Goal: Navigation & Orientation: Find specific page/section

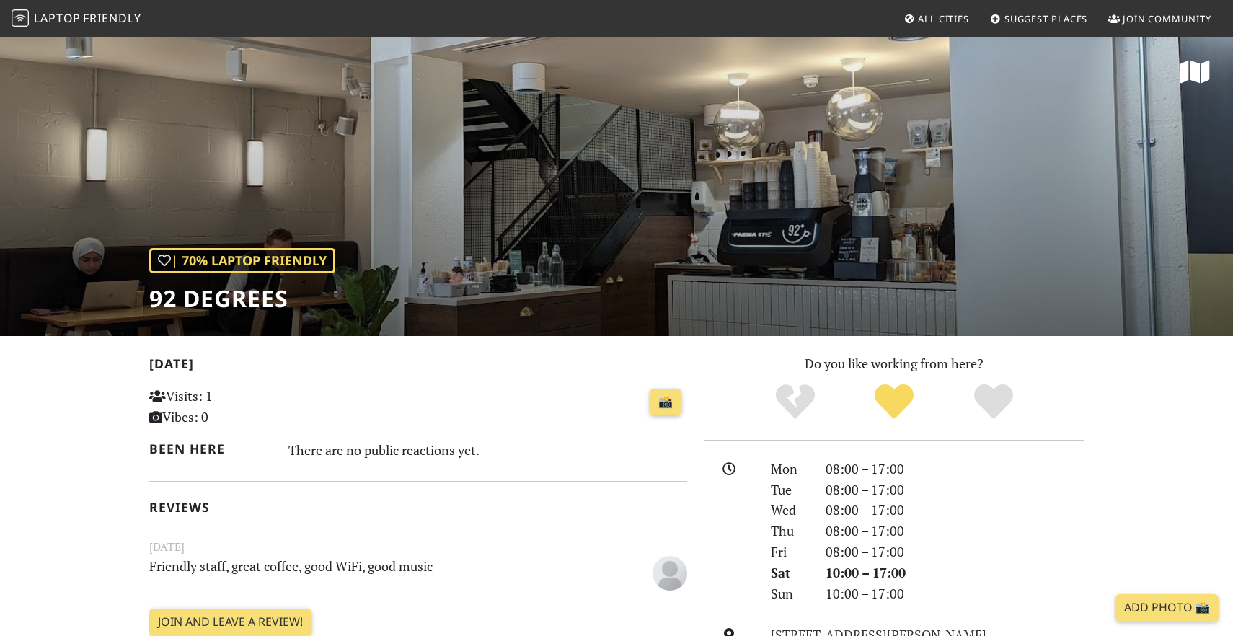
click at [75, 15] on span "Laptop" at bounding box center [57, 18] width 47 height 16
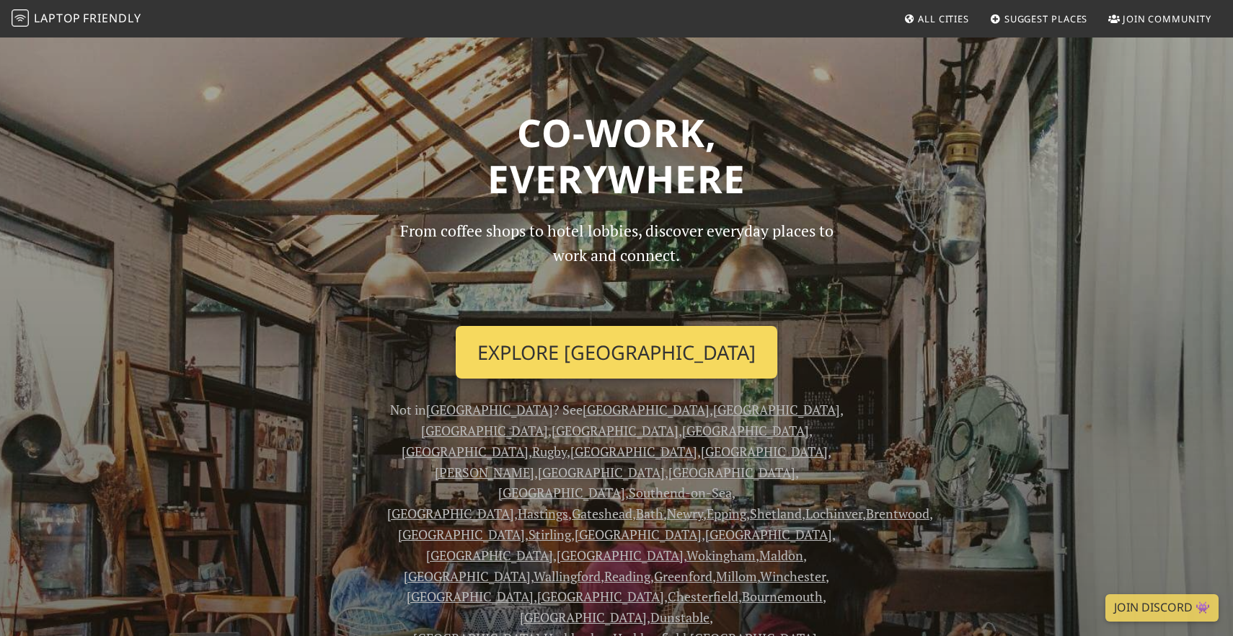
click at [570, 355] on link "Explore [GEOGRAPHIC_DATA]" at bounding box center [617, 352] width 322 height 53
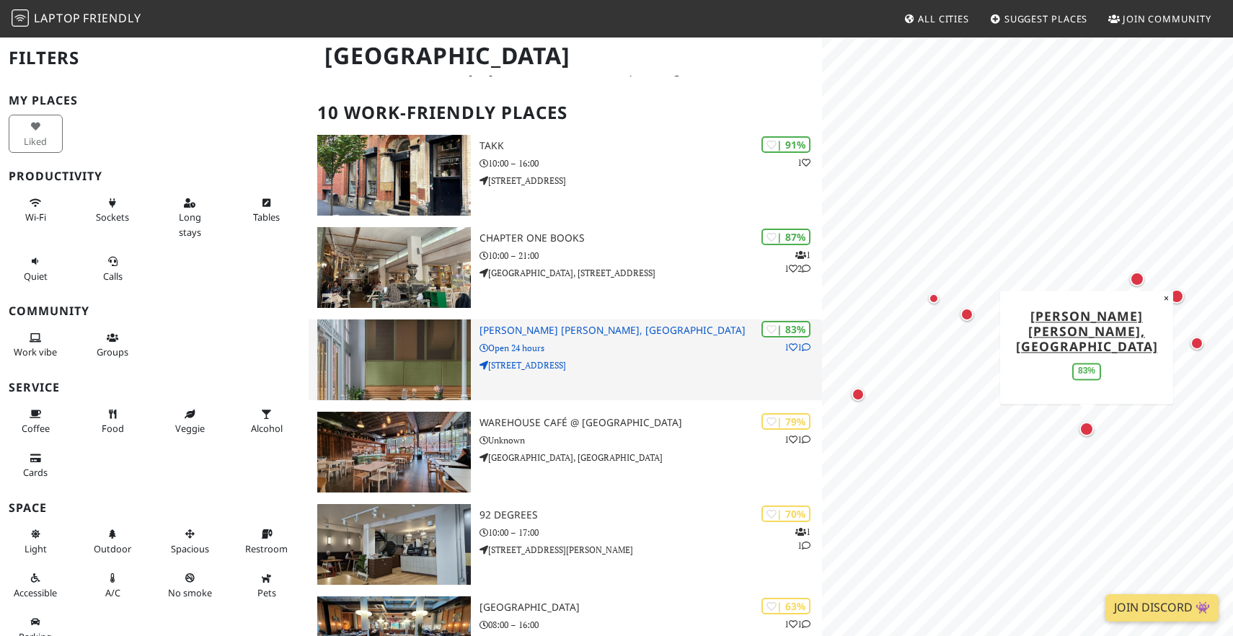
scroll to position [61, 0]
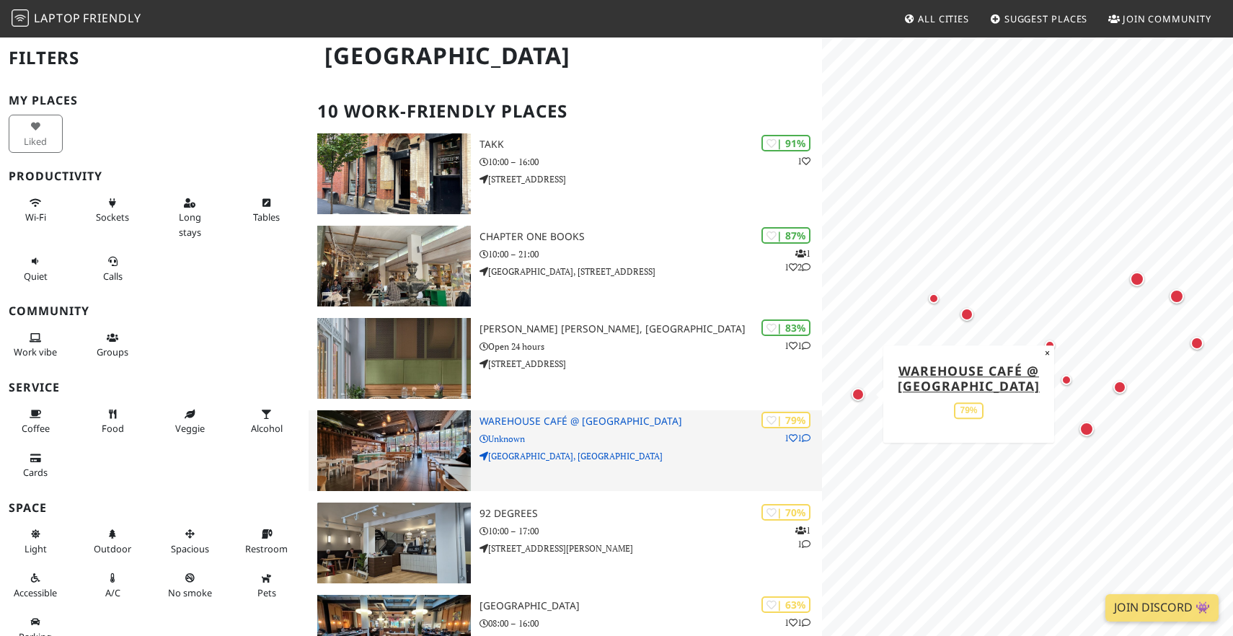
click at [699, 459] on p "Science and Industry Museum, Liverpool Road" at bounding box center [651, 456] width 343 height 14
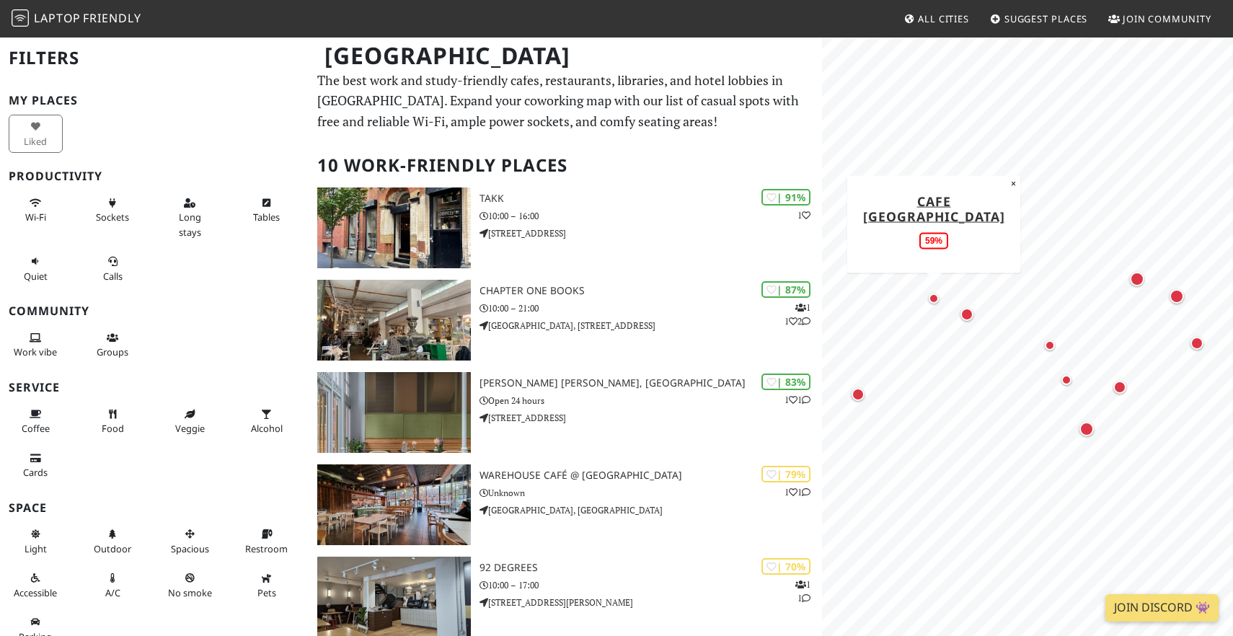
scroll to position [0, 0]
